Goal: Task Accomplishment & Management: Use online tool/utility

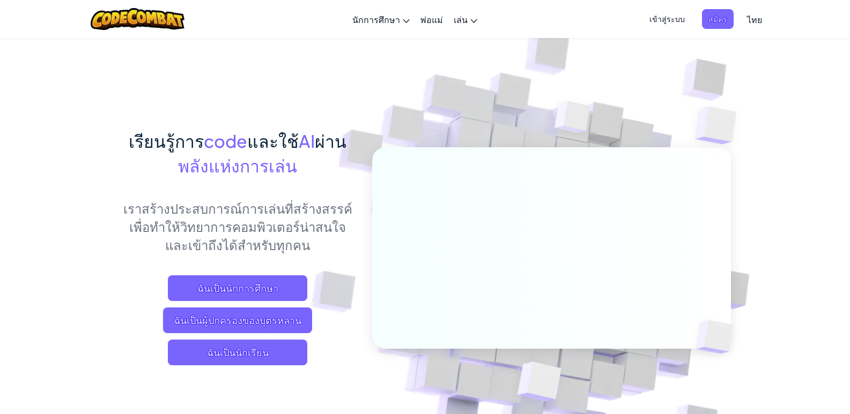
click at [382, 121] on img at bounding box center [544, 236] width 596 height 596
click at [264, 359] on span "ฉันเป็นนักเรียน" at bounding box center [237, 353] width 139 height 26
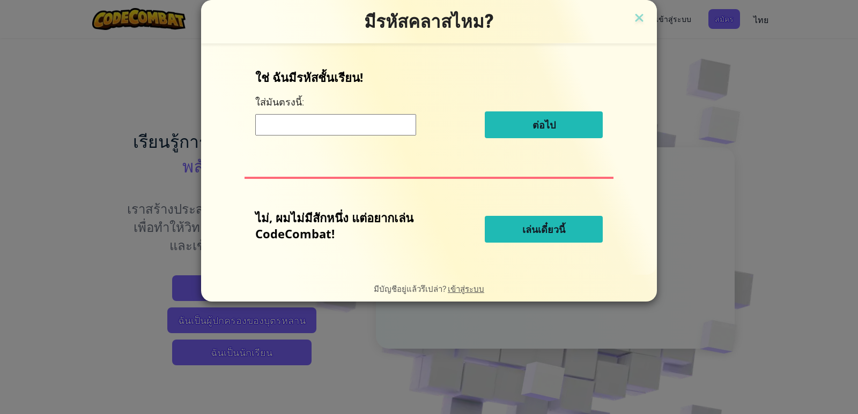
click at [363, 132] on input at bounding box center [335, 124] width 161 height 21
click at [374, 268] on form "ใช่ ฉันมีรหัสชั้นเรียน! ใส่[PERSON_NAME]นี้: ต่อไป ไม่, ผมไม่มีสักหนึ่ง แต่อยาก…" at bounding box center [429, 159] width 456 height 232
click at [515, 226] on button "เล่นเดี๋ยวนี้" at bounding box center [544, 229] width 118 height 27
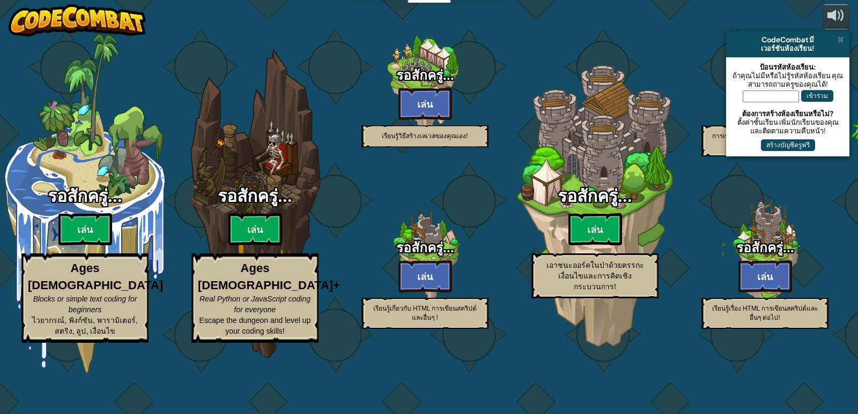
select select "th"
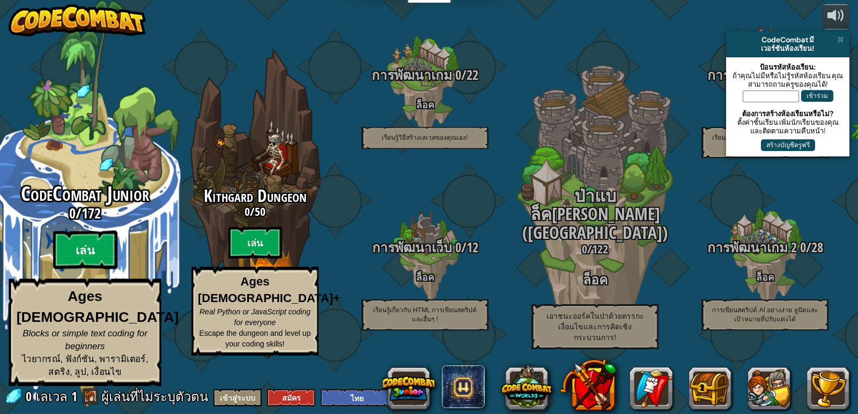
click at [87, 270] on btn "เล่น" at bounding box center [85, 250] width 64 height 39
select select "th"
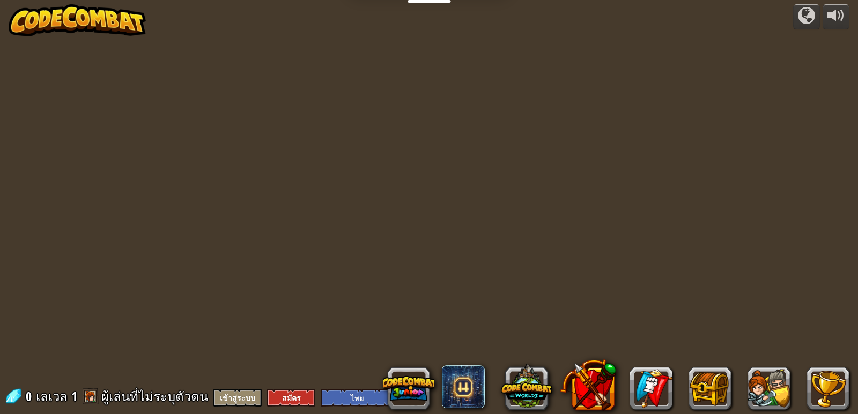
select select "th"
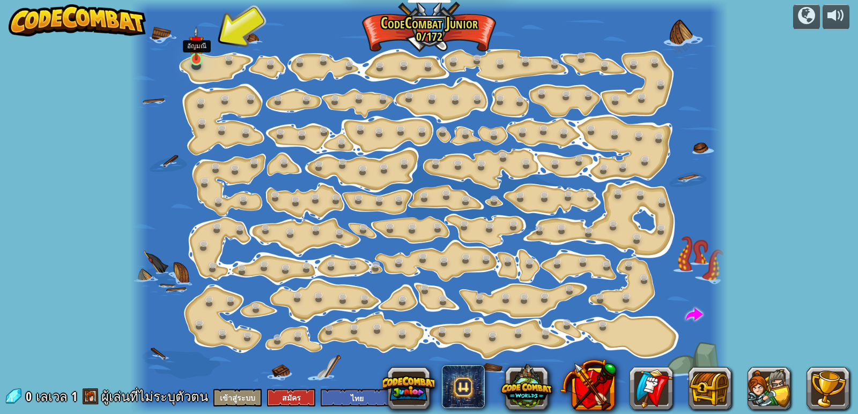
click at [192, 61] on div at bounding box center [196, 59] width 12 height 13
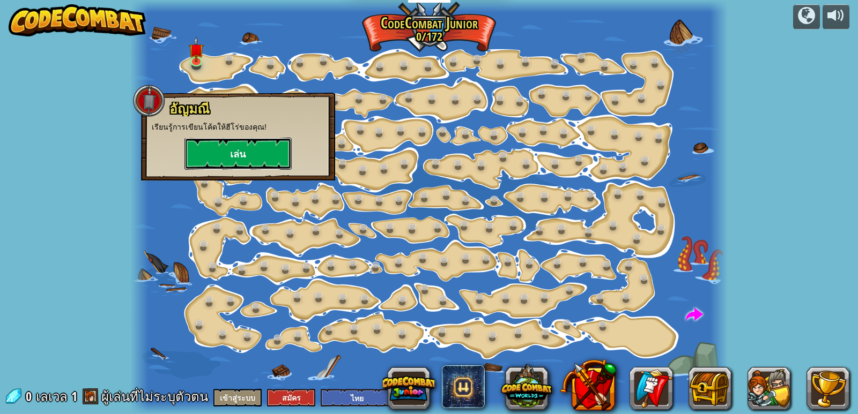
click at [215, 149] on button "เล่น" at bounding box center [237, 154] width 107 height 32
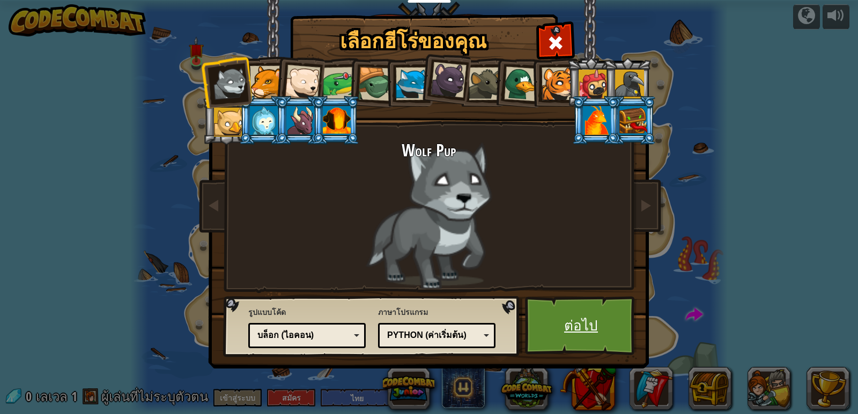
click at [578, 325] on link "ต่อไป" at bounding box center [581, 325] width 112 height 59
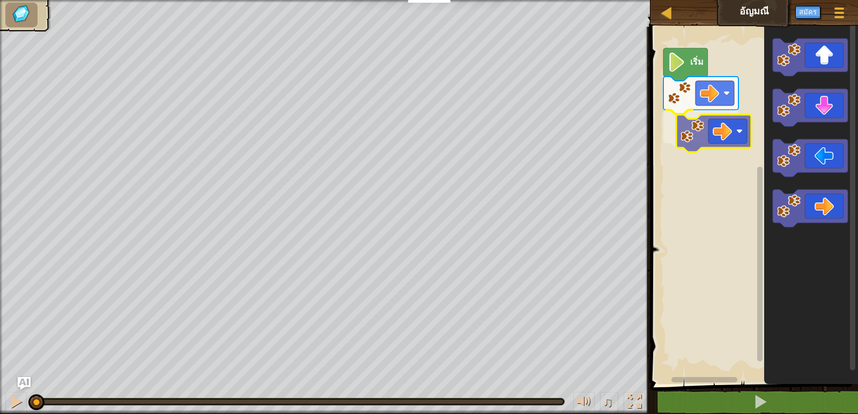
click at [724, 135] on div "เริ่ม" at bounding box center [752, 202] width 211 height 363
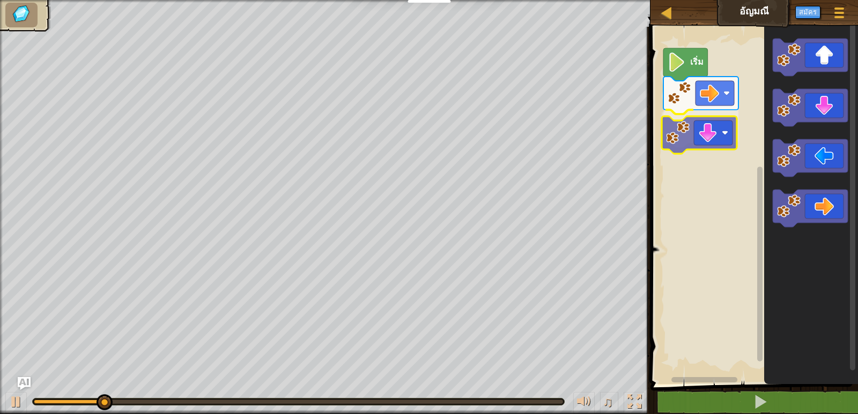
click at [699, 135] on div "เริ่ม" at bounding box center [752, 202] width 211 height 363
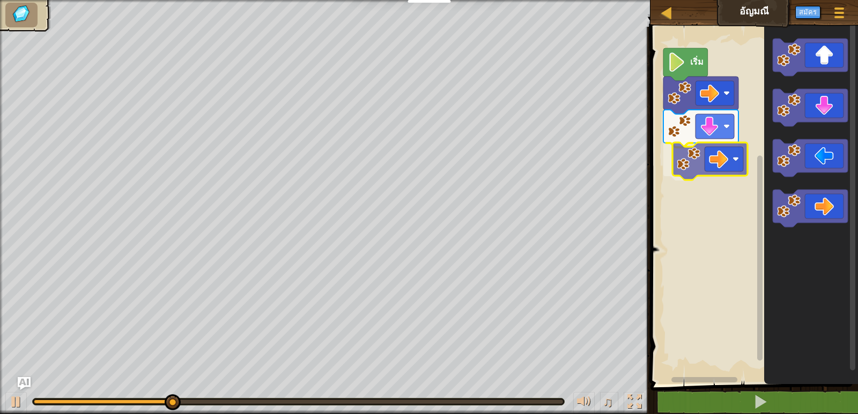
click at [706, 162] on div "เริ่ม" at bounding box center [752, 202] width 211 height 363
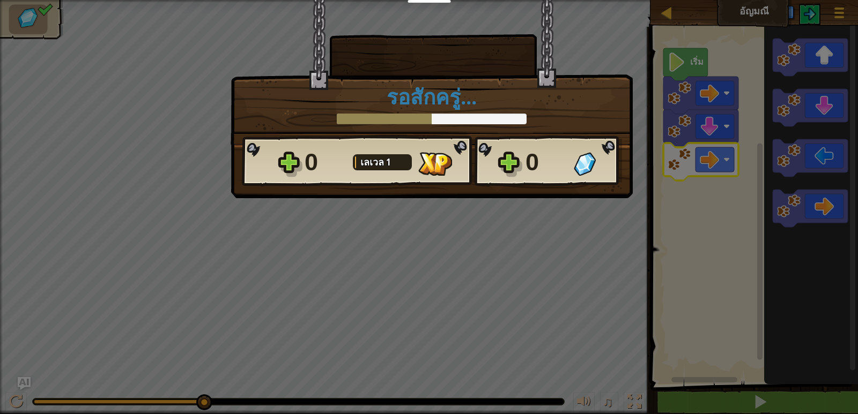
click at [554, 265] on div "× ด่านนี้สนุกแค่ไหน? รอสักครู่... Reticulating Splines... รอสักครู่... 0 [PERSO…" at bounding box center [429, 207] width 858 height 414
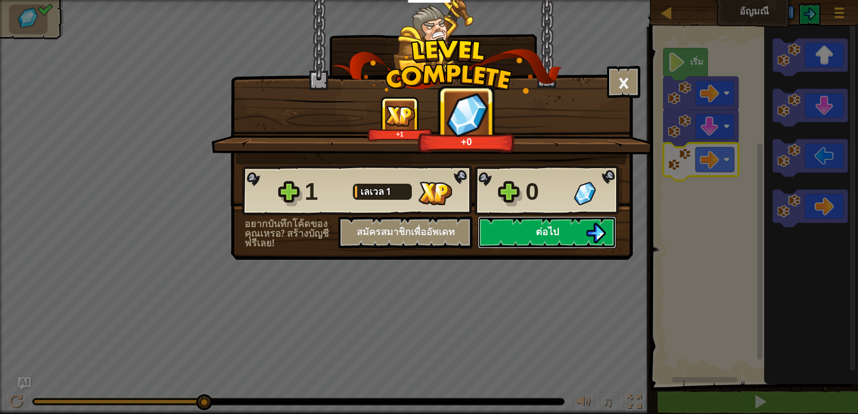
click at [553, 236] on span "ต่อไป" at bounding box center [547, 231] width 23 height 13
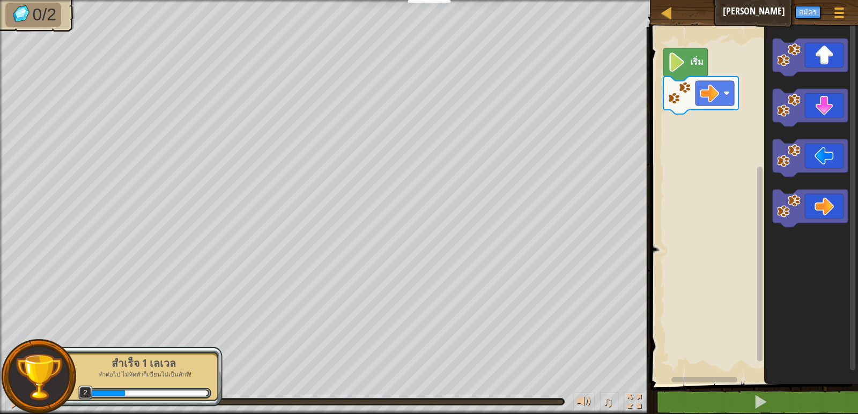
click at [739, 20] on div "แผนที่ [PERSON_NAME]เกม สมัคร Ask AI" at bounding box center [753, 13] width 207 height 27
click at [832, 13] on div at bounding box center [839, 13] width 14 height 16
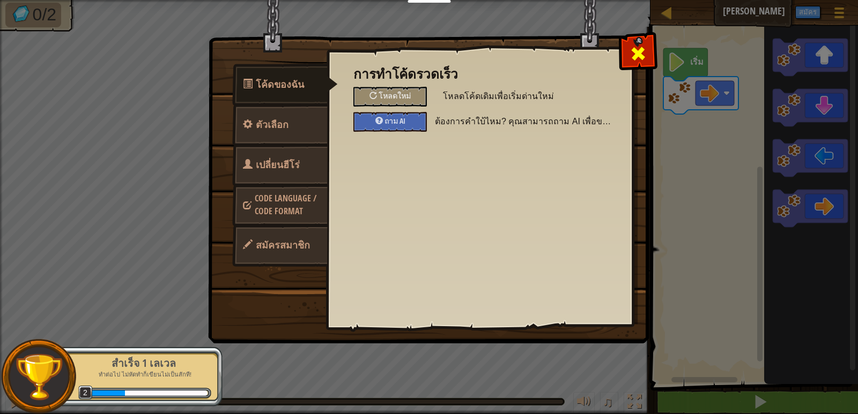
click at [647, 48] on div at bounding box center [638, 51] width 34 height 34
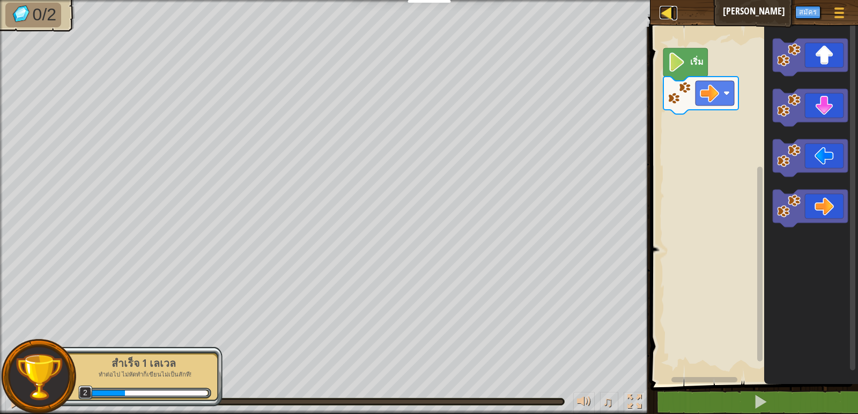
click at [663, 17] on div at bounding box center [665, 12] width 13 height 13
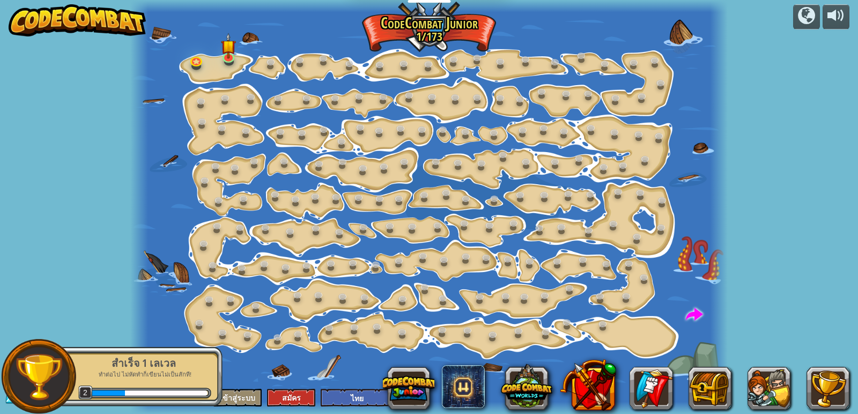
select select "th"
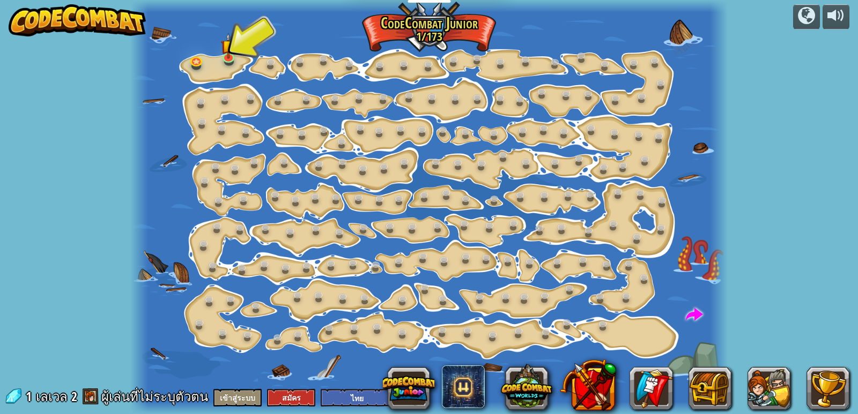
click at [43, 20] on img at bounding box center [77, 20] width 137 height 32
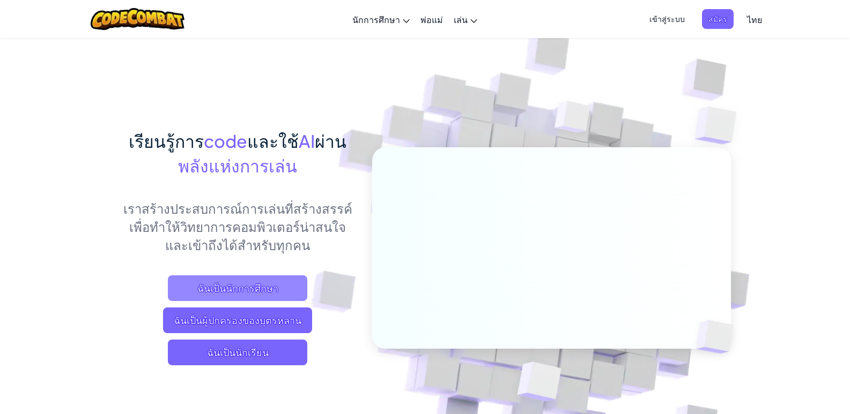
click at [272, 287] on span "ฉันเป็นนักการศึกษา" at bounding box center [237, 289] width 139 height 26
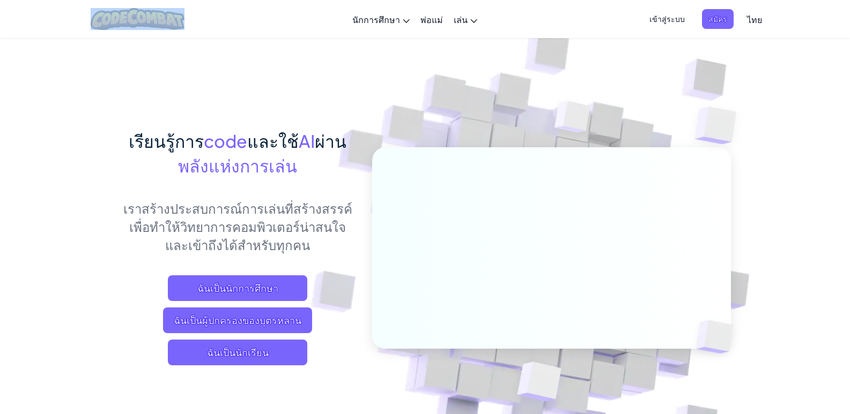
drag, startPoint x: 209, startPoint y: 10, endPoint x: 107, endPoint y: 23, distance: 102.1
click at [107, 23] on div "สลับการนำทาง นักการศึกษา สร้างบัญชีฟรี โซลูชั่นสำหรับโรงเรียนและเขต ดูเครื่องมื…" at bounding box center [424, 19] width 855 height 38
click at [465, 90] on img at bounding box center [544, 236] width 596 height 596
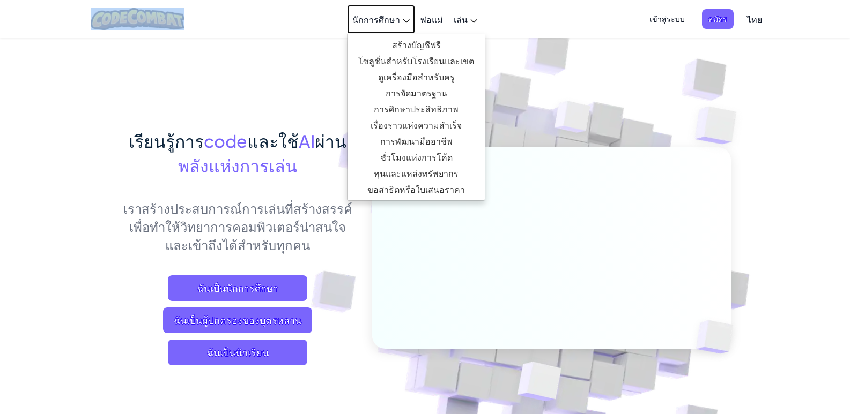
click at [406, 13] on link "นักการศึกษา" at bounding box center [381, 19] width 68 height 29
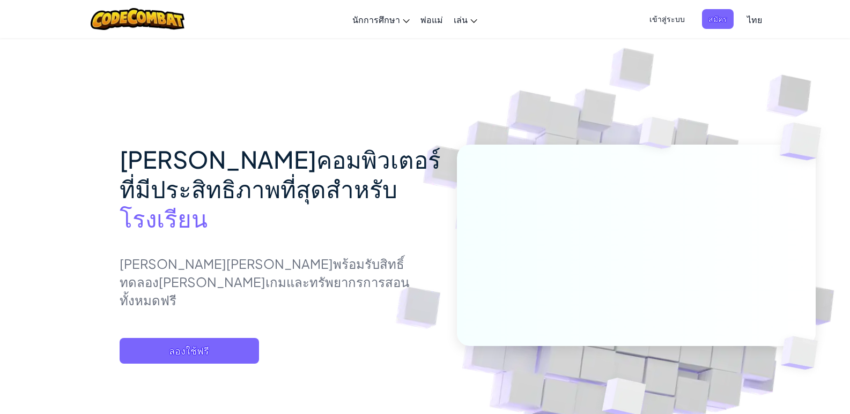
click at [196, 161] on span "[PERSON_NAME]คอมพิวเตอร์ที่มีประสิทธิภาพที่สุดสำหรับ" at bounding box center [280, 174] width 321 height 60
click at [154, 20] on img at bounding box center [138, 19] width 94 height 22
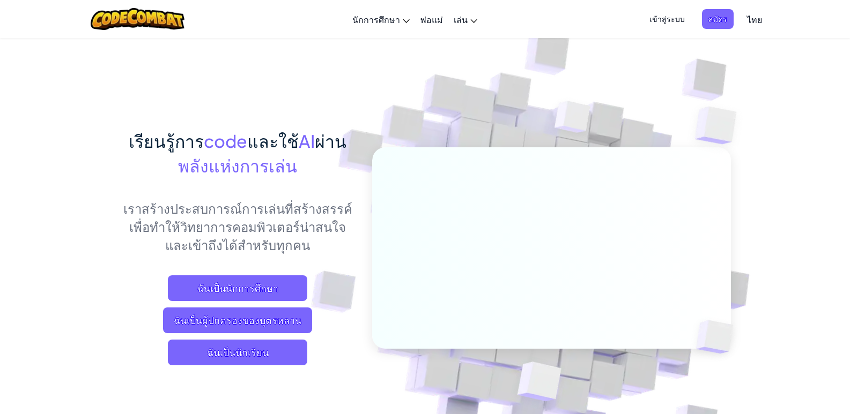
click at [486, 95] on img at bounding box center [544, 236] width 596 height 596
